Goal: Navigation & Orientation: Find specific page/section

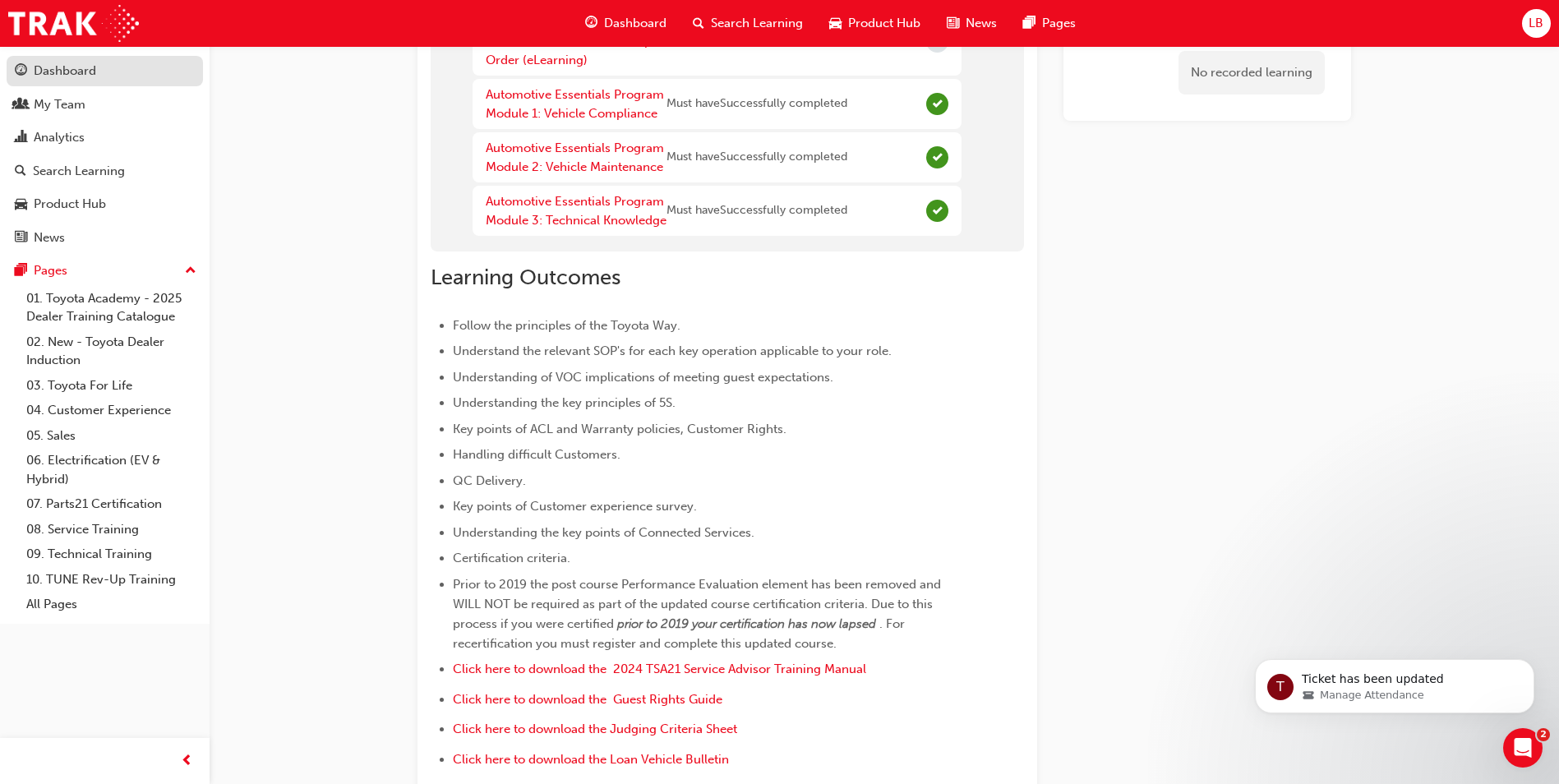
click at [50, 73] on div "Dashboard" at bounding box center [65, 71] width 62 height 18
